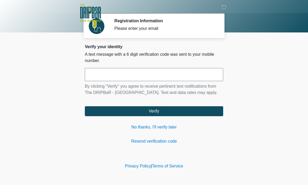
scroll to position [0, 0]
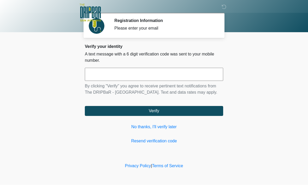
click at [173, 130] on link "No thanks, I'll verify later" at bounding box center [154, 127] width 139 height 6
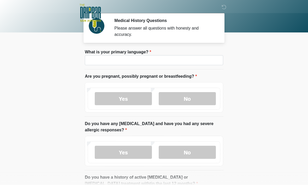
scroll to position [0, 0]
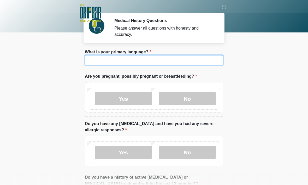
click at [138, 62] on input "What is your primary language?" at bounding box center [154, 60] width 139 height 10
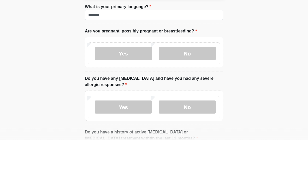
click at [185, 92] on label "No" at bounding box center [187, 98] width 57 height 13
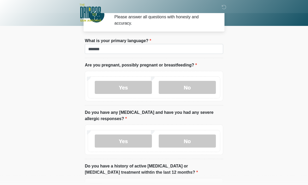
scroll to position [5, 0]
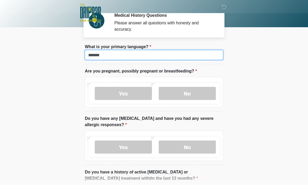
click at [128, 55] on input "*******" at bounding box center [154, 55] width 139 height 10
type input "*"
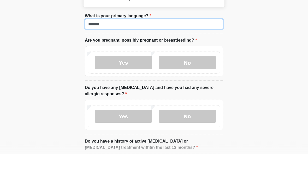
type input "*******"
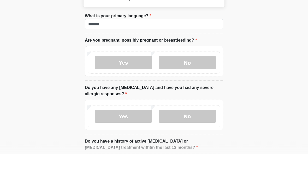
click at [192, 87] on label "No" at bounding box center [187, 93] width 57 height 13
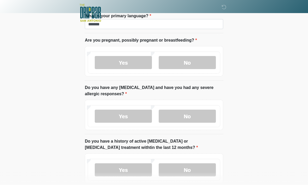
click at [191, 115] on label "No" at bounding box center [187, 116] width 57 height 13
click at [192, 169] on label "No" at bounding box center [187, 169] width 57 height 13
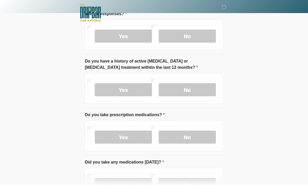
scroll to position [121, 0]
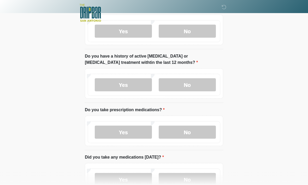
click at [187, 130] on label "No" at bounding box center [187, 131] width 57 height 13
click at [191, 176] on label "No" at bounding box center [187, 179] width 57 height 13
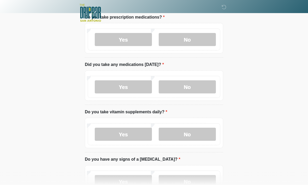
scroll to position [216, 0]
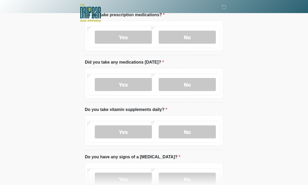
click at [194, 131] on label "No" at bounding box center [187, 131] width 57 height 13
click at [194, 178] on label "No" at bounding box center [187, 179] width 57 height 13
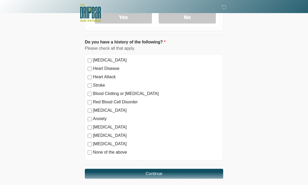
scroll to position [382, 0]
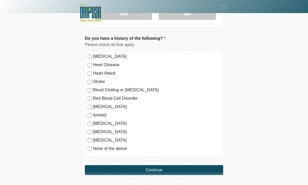
click at [156, 166] on button "Continue" at bounding box center [154, 170] width 139 height 10
click at [163, 168] on button "Continue" at bounding box center [154, 170] width 139 height 10
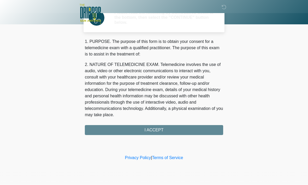
scroll to position [0, 0]
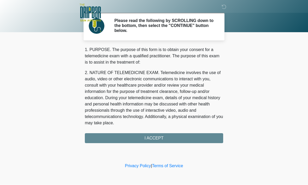
click at [169, 138] on div "1. PURPOSE. The purpose of this form is to obtain your consent for a telemedici…" at bounding box center [154, 95] width 139 height 96
click at [155, 136] on div "1. PURPOSE. The purpose of this form is to obtain your consent for a telemedici…" at bounding box center [154, 95] width 139 height 96
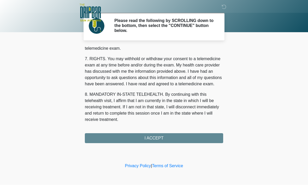
scroll to position [236, 0]
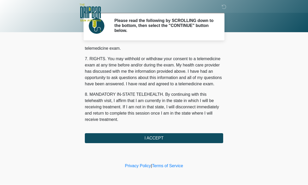
click at [157, 138] on button "I ACCEPT" at bounding box center [154, 138] width 139 height 10
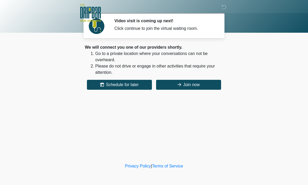
click at [194, 84] on button "Join now" at bounding box center [188, 85] width 65 height 10
